Goal: Information Seeking & Learning: Learn about a topic

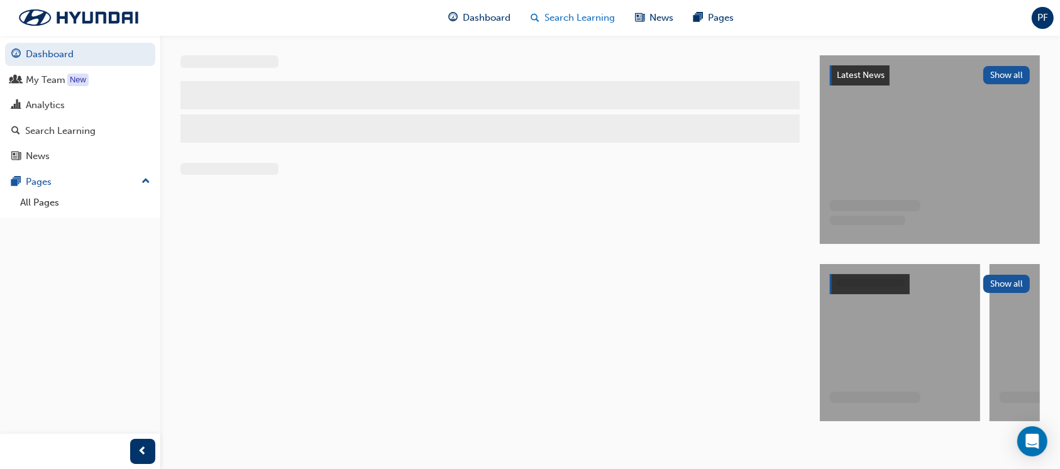
click at [600, 18] on span "Search Learning" at bounding box center [580, 18] width 70 height 14
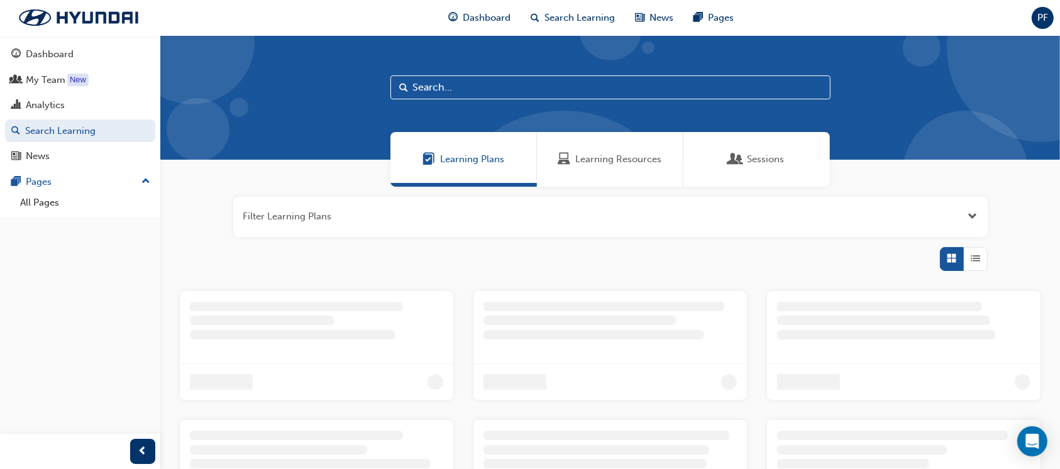
click at [493, 98] on input "text" at bounding box center [610, 87] width 440 height 24
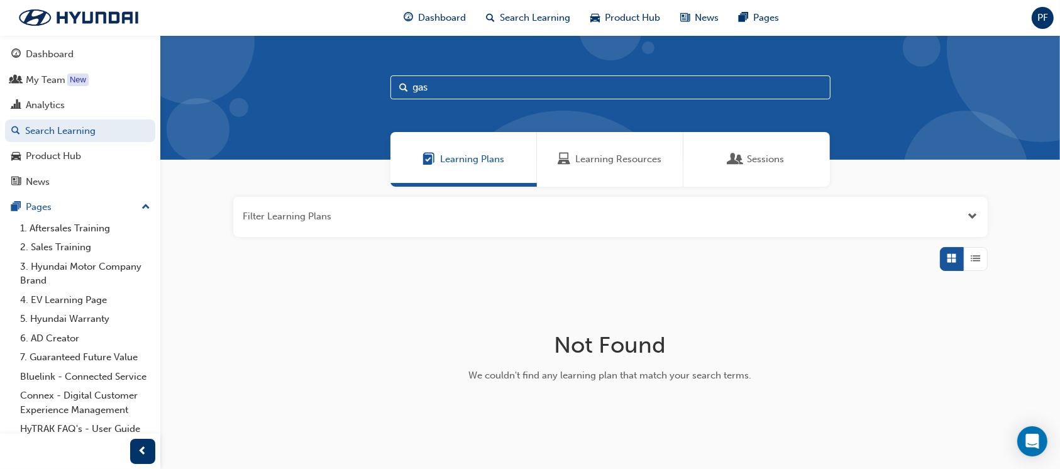
type input "gas"
click at [578, 157] on span "Learning Resources" at bounding box center [619, 159] width 86 height 14
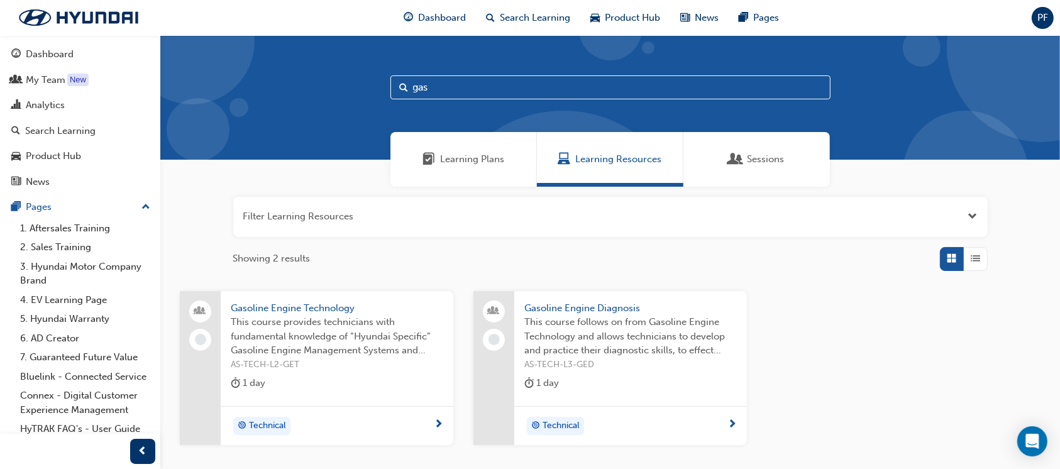
click at [283, 359] on span "AS-TECH-L2-GET" at bounding box center [337, 365] width 212 height 14
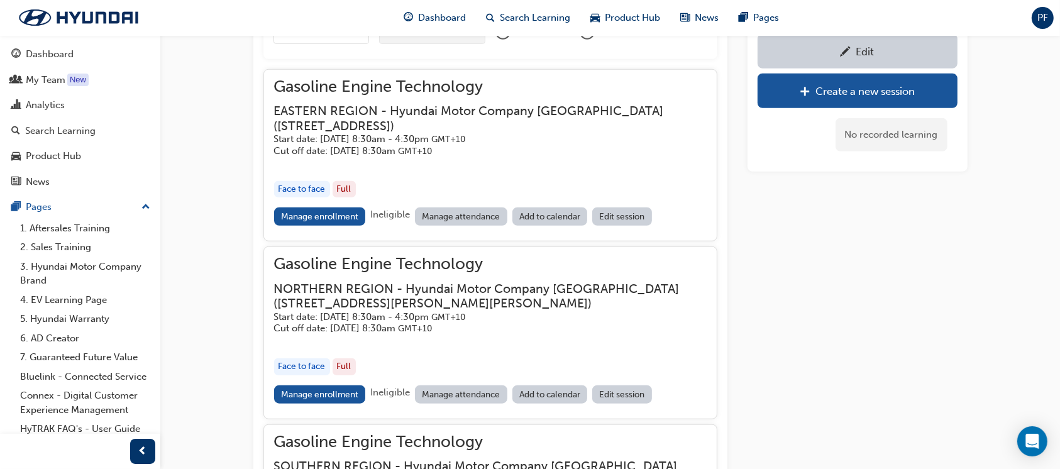
scroll to position [1084, 0]
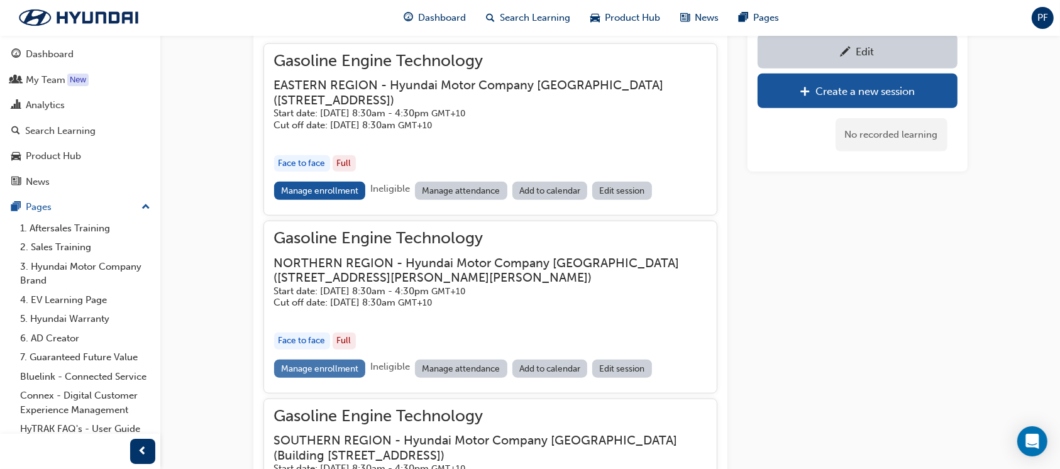
click at [297, 371] on link "Manage enrollment" at bounding box center [320, 369] width 92 height 18
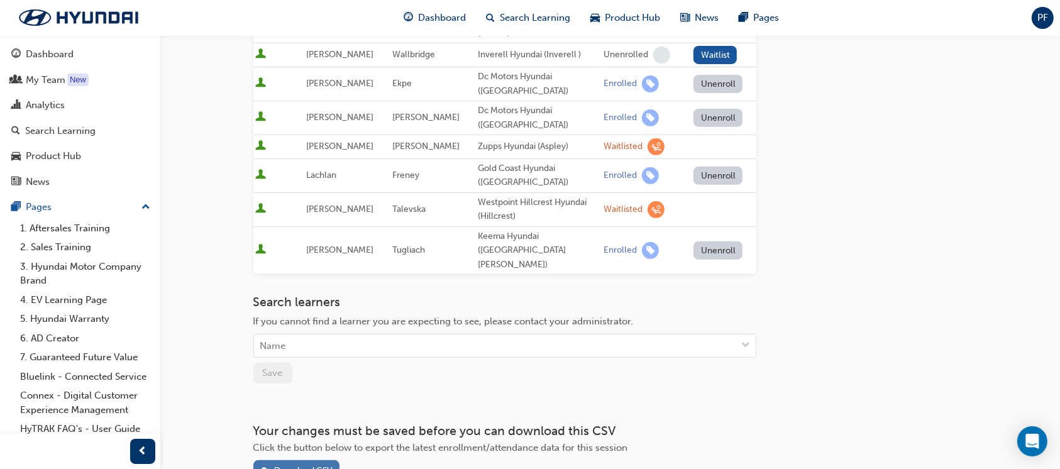
scroll to position [497, 0]
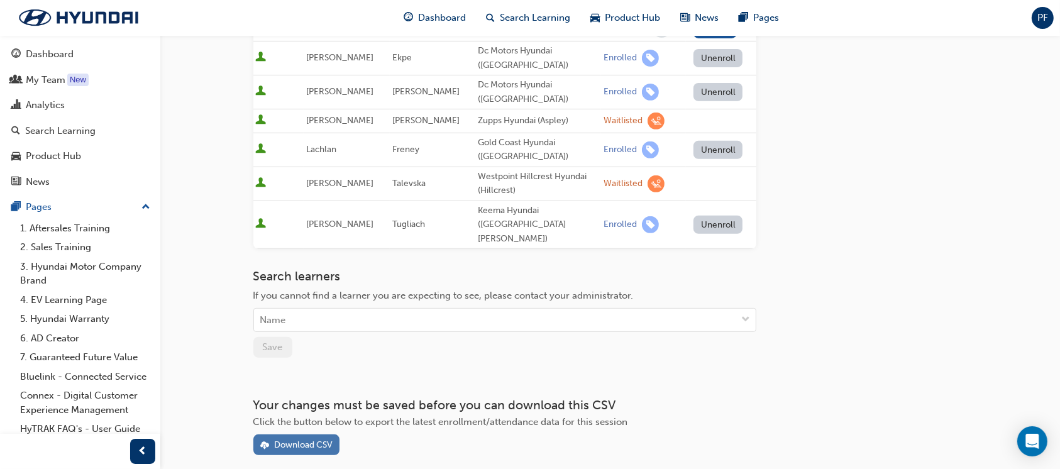
click at [287, 439] on div "Download CSV" at bounding box center [303, 444] width 58 height 11
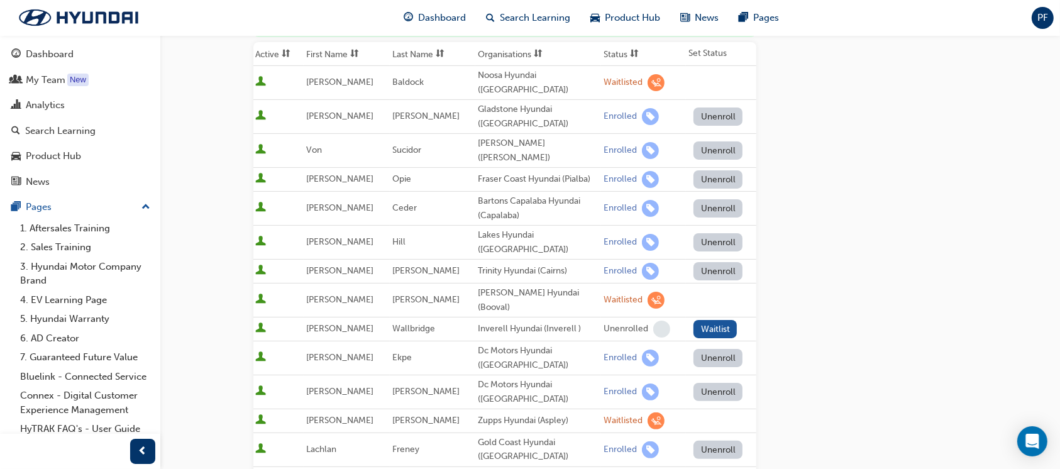
scroll to position [0, 0]
